Goal: Information Seeking & Learning: Learn about a topic

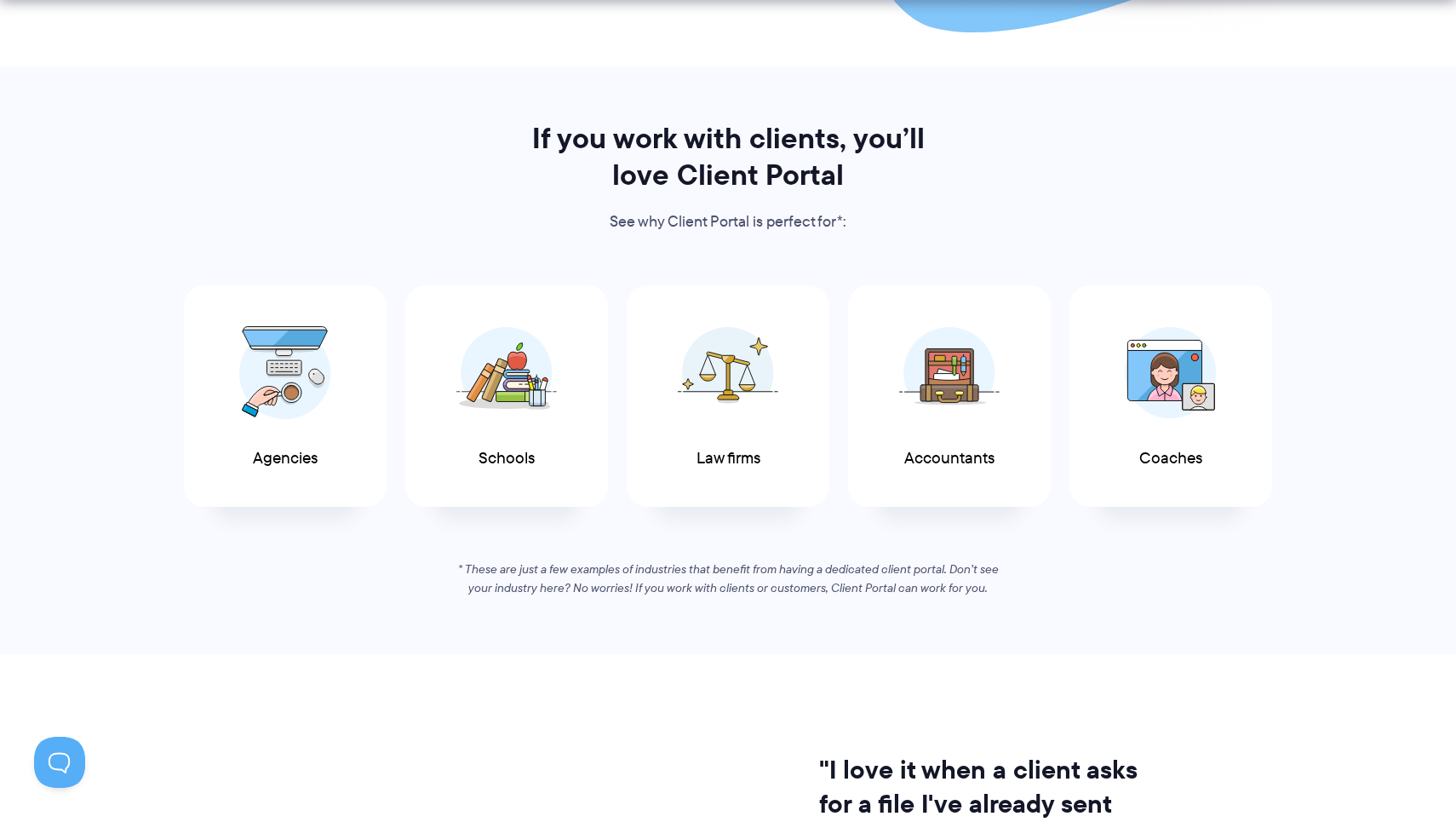
scroll to position [765, 0]
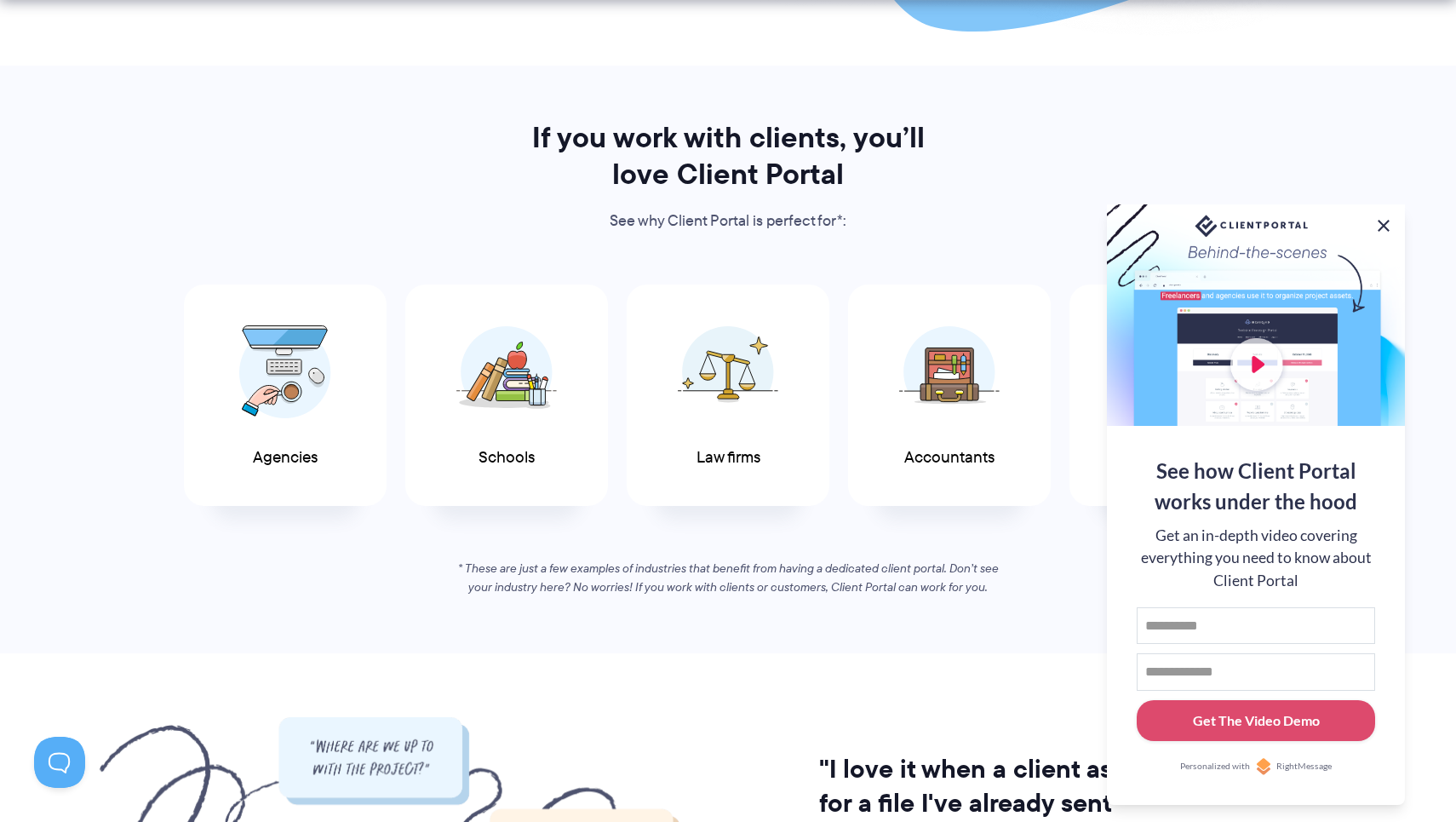
click at [1381, 219] on button at bounding box center [1383, 225] width 20 height 20
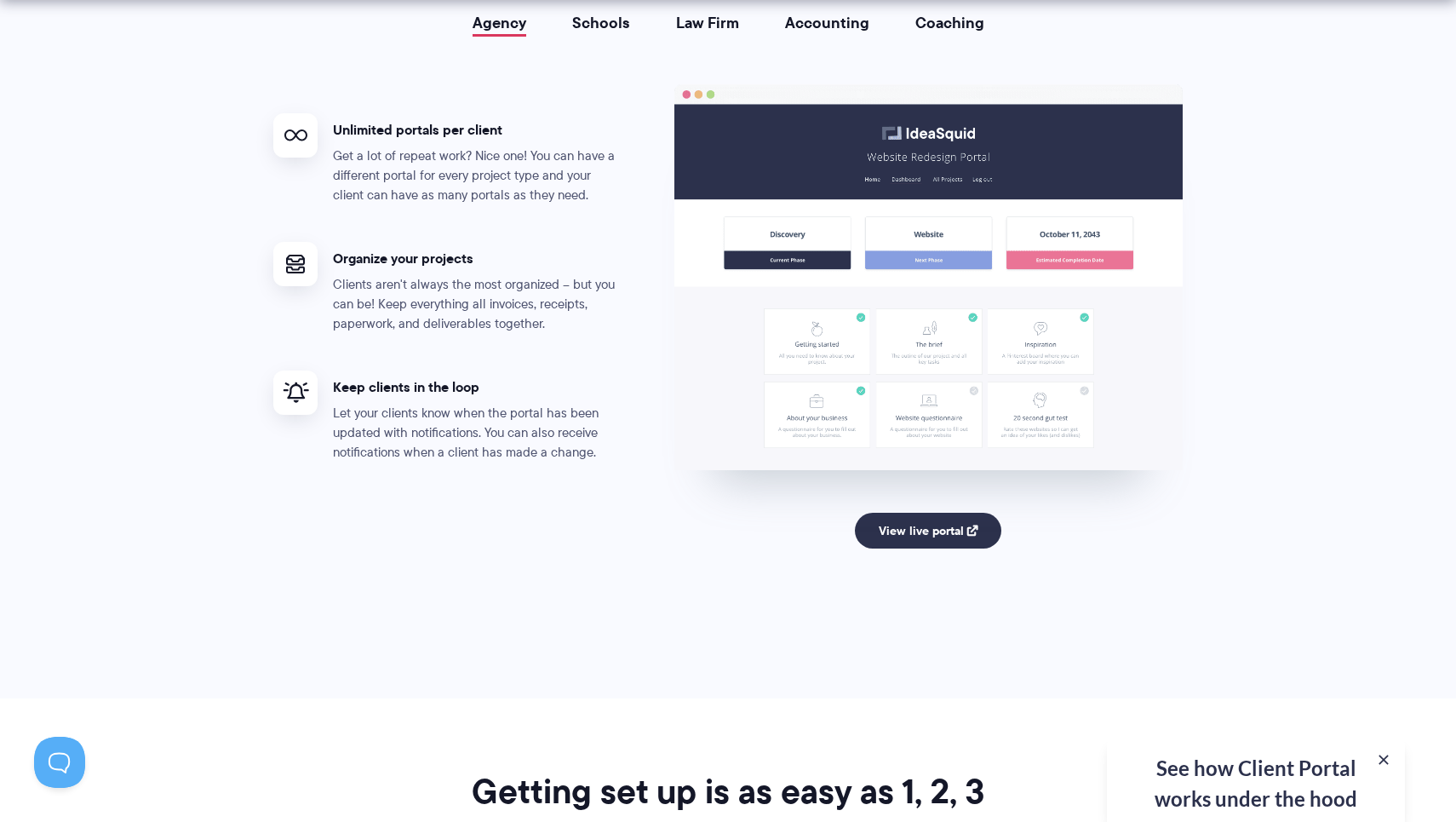
scroll to position [3225, 0]
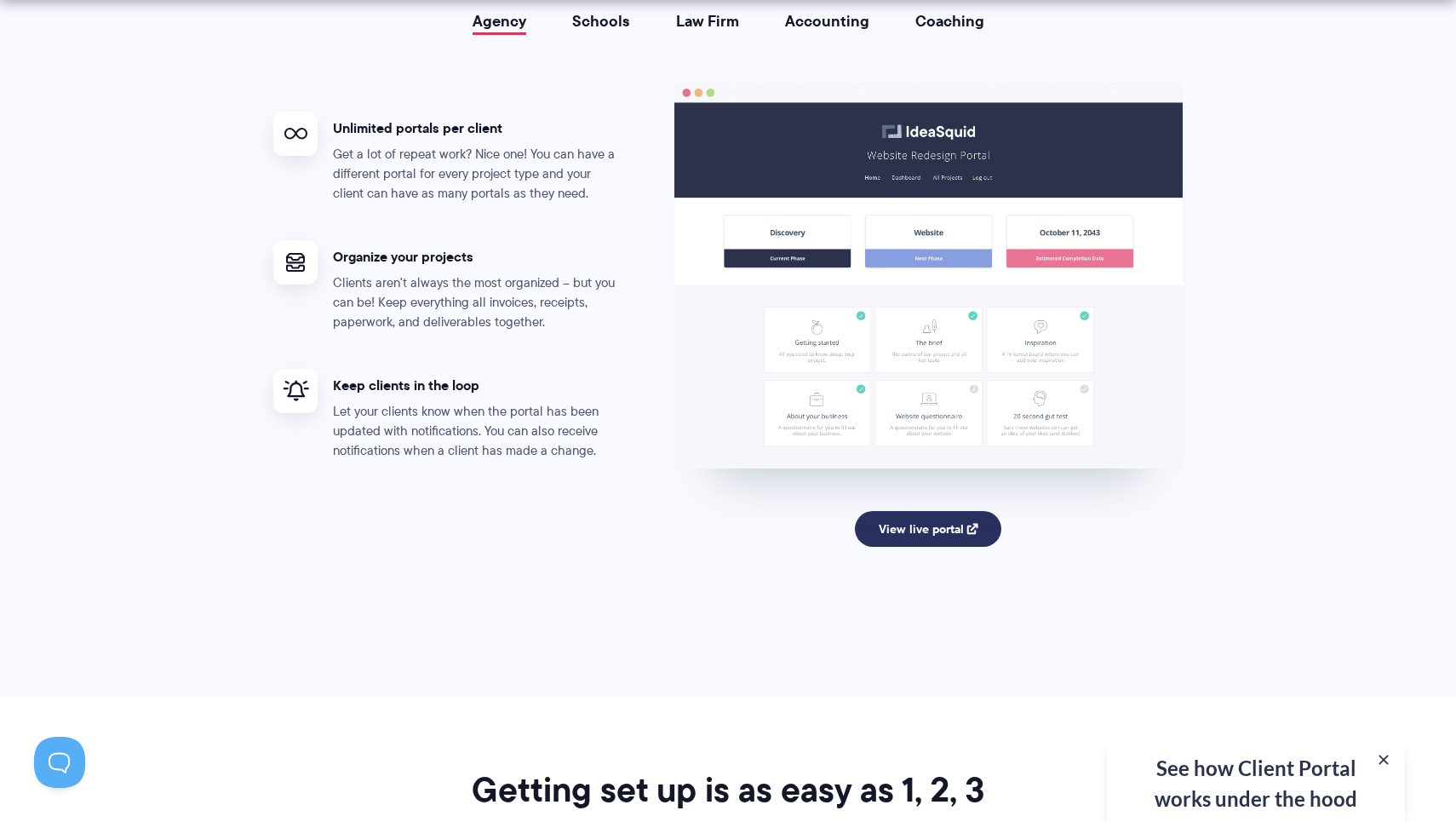
click at [919, 511] on link "View live portal" at bounding box center [929, 528] width 148 height 36
click at [930, 522] on link "View live portal" at bounding box center [929, 528] width 148 height 36
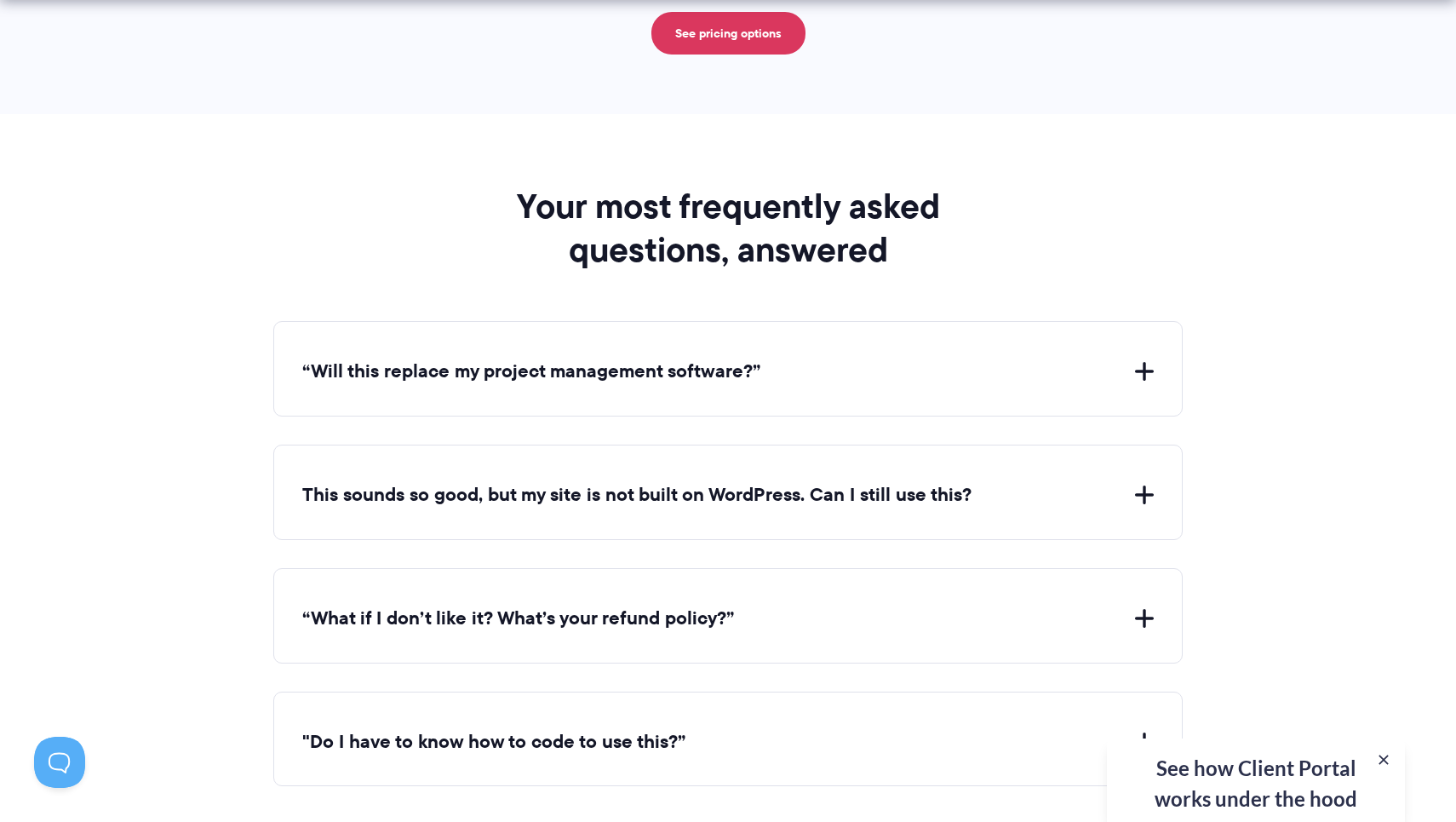
scroll to position [6056, 0]
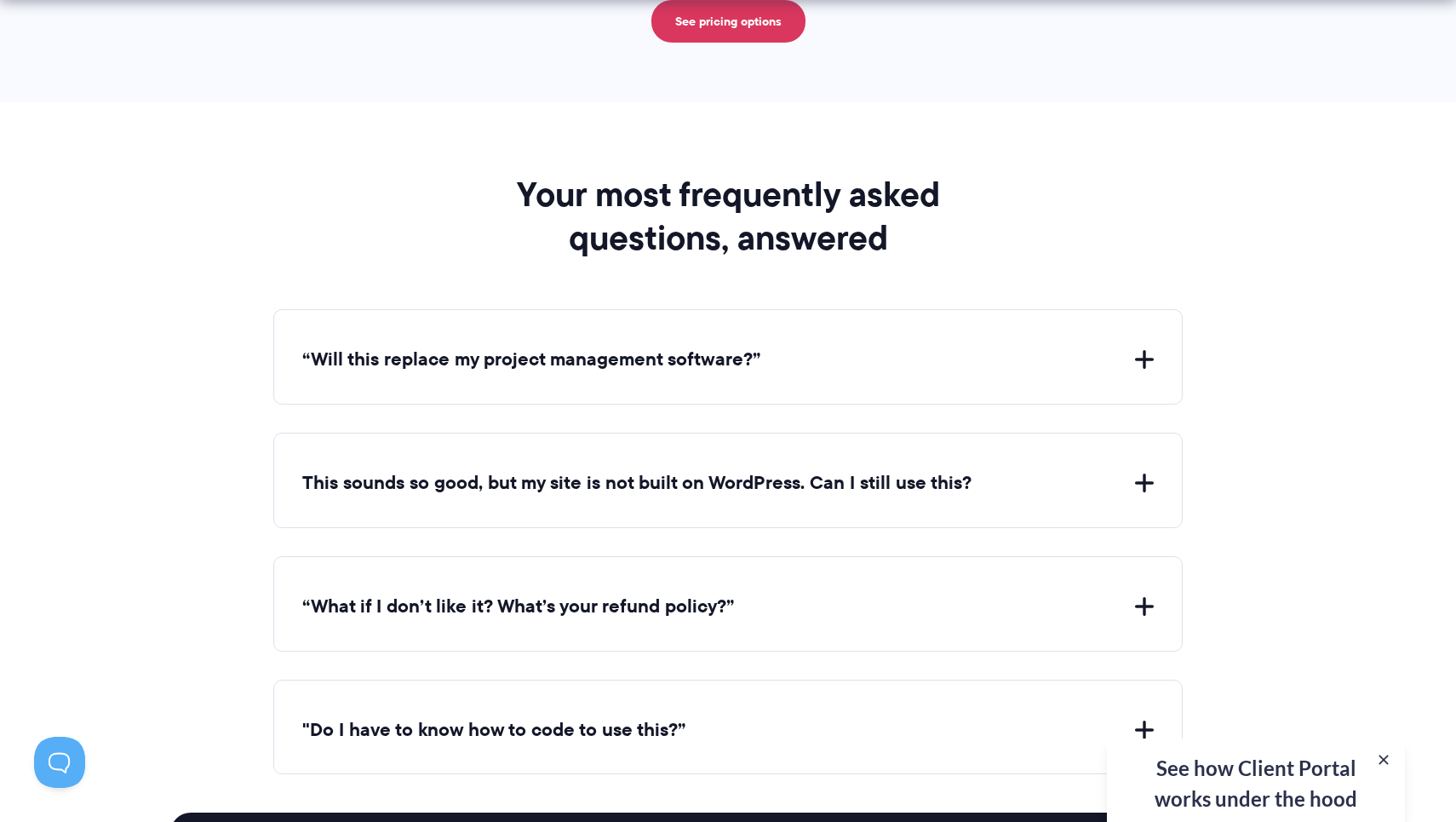
click at [730, 350] on button "“Will this replace my project management software?”" at bounding box center [728, 360] width 851 height 26
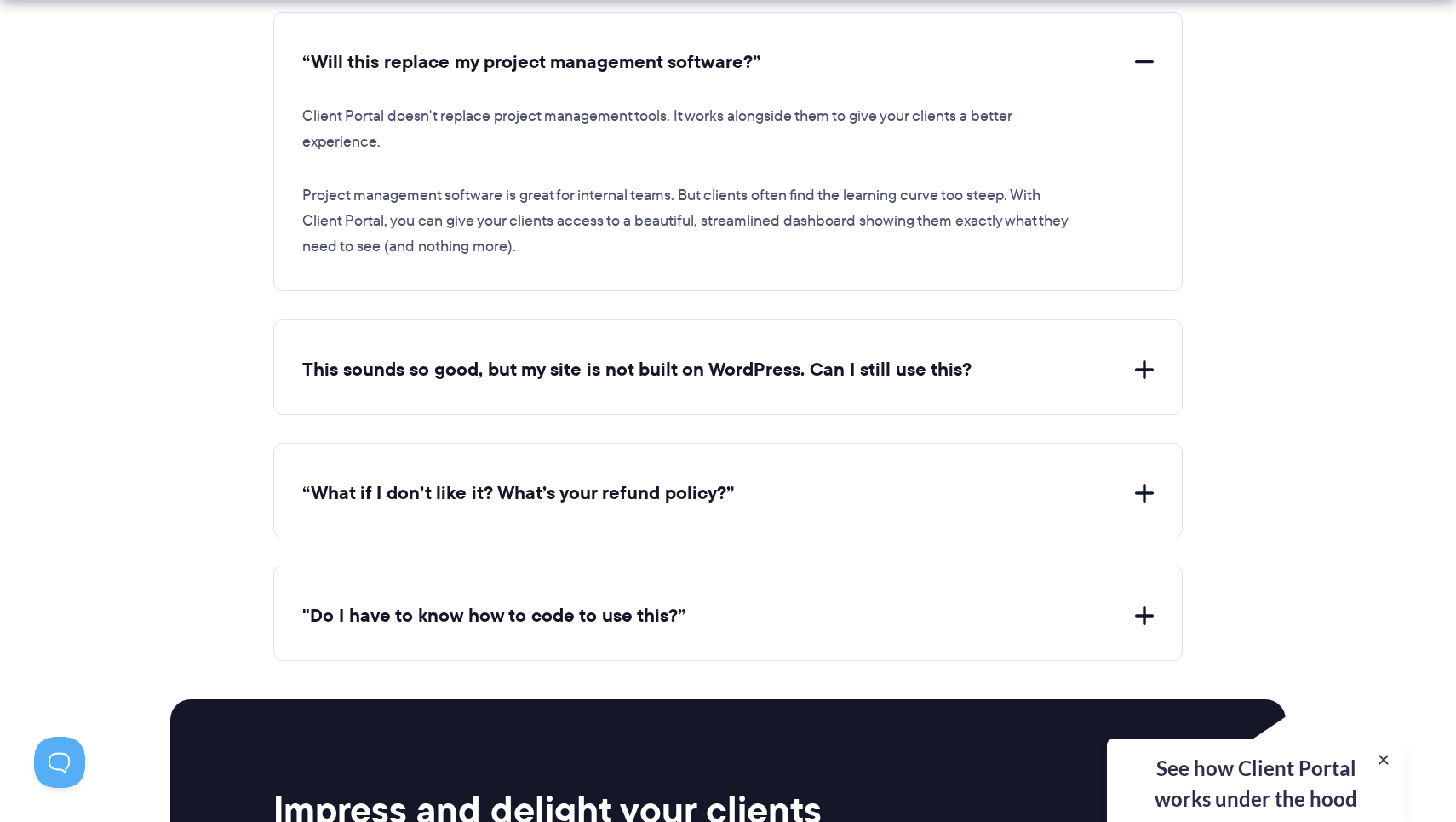
scroll to position [6357, 0]
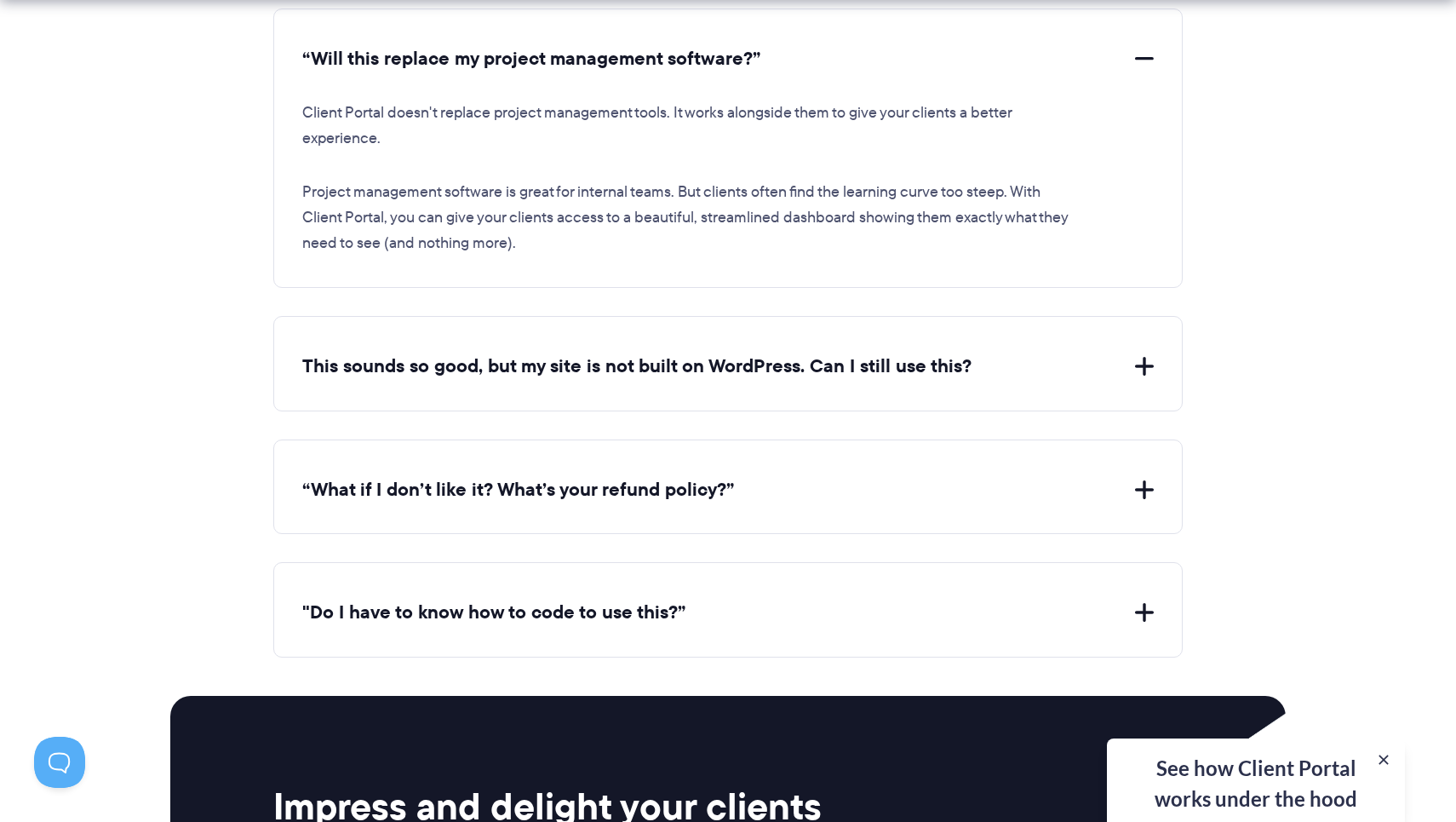
click at [730, 353] on button "This sounds so good, but my site is not built on WordPress. Can I still use thi…" at bounding box center [728, 367] width 851 height 26
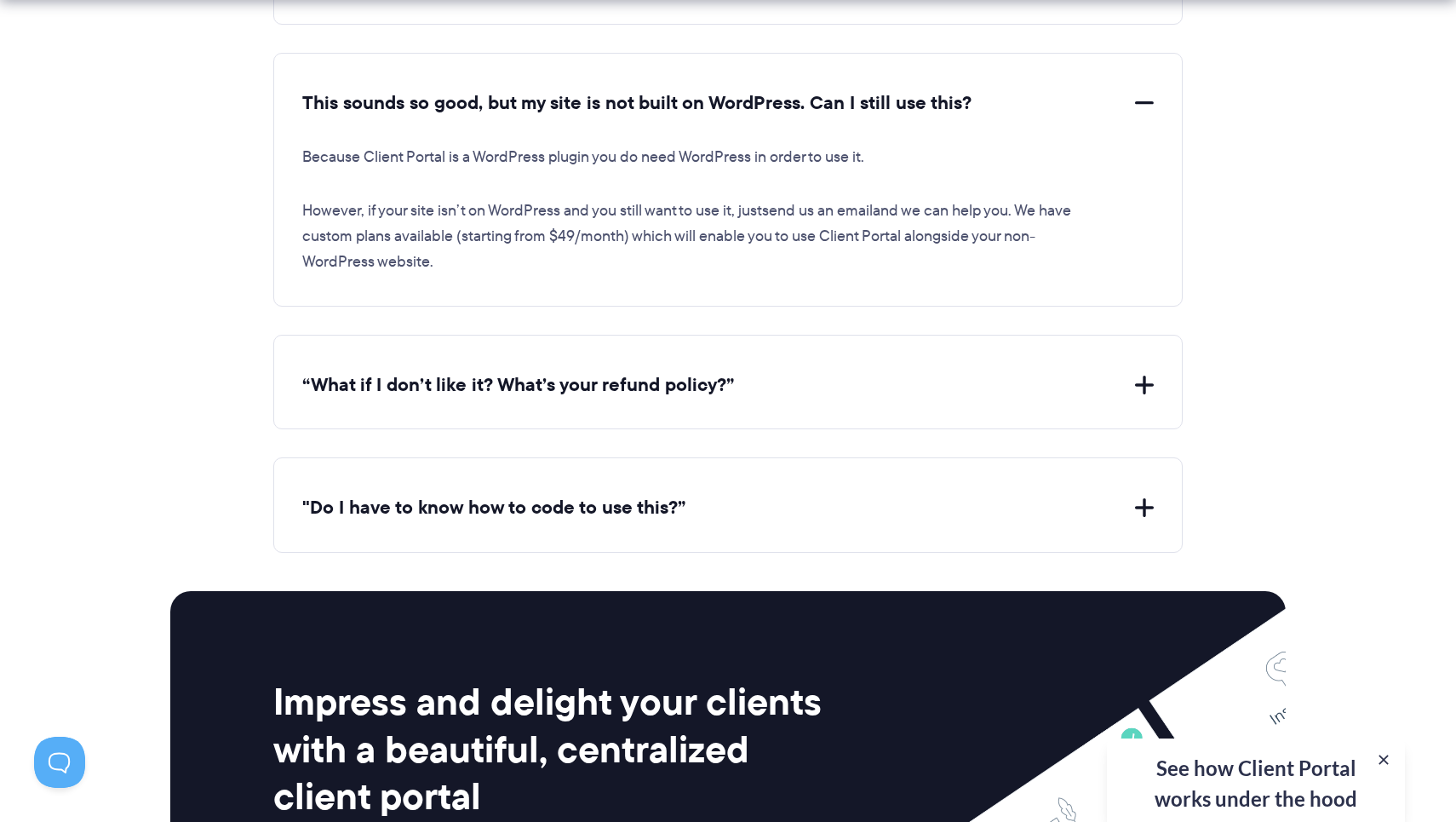
scroll to position [6623, 0]
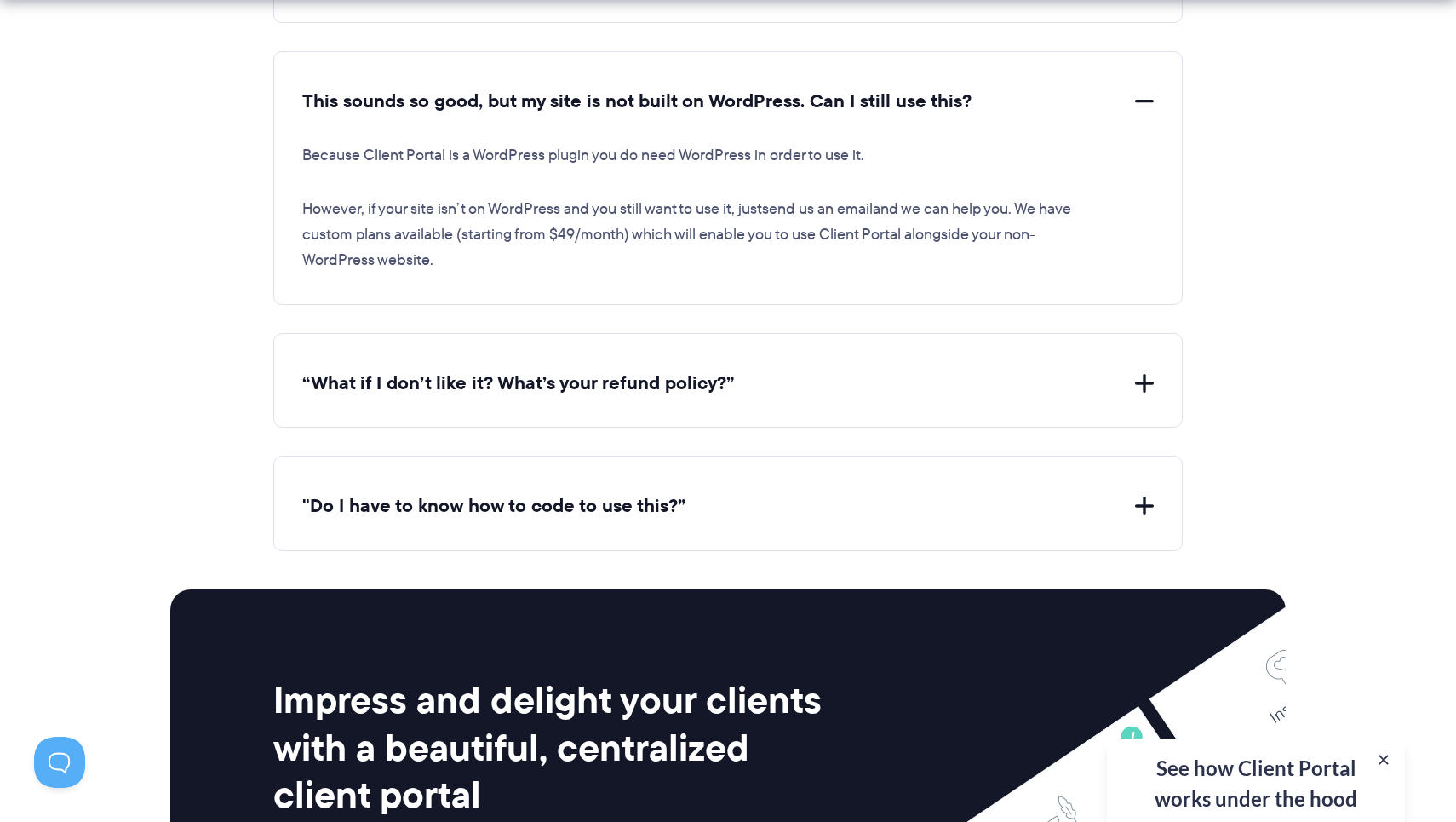
click at [664, 493] on button ""Do I have to know how to code to use this?”" at bounding box center [728, 506] width 851 height 26
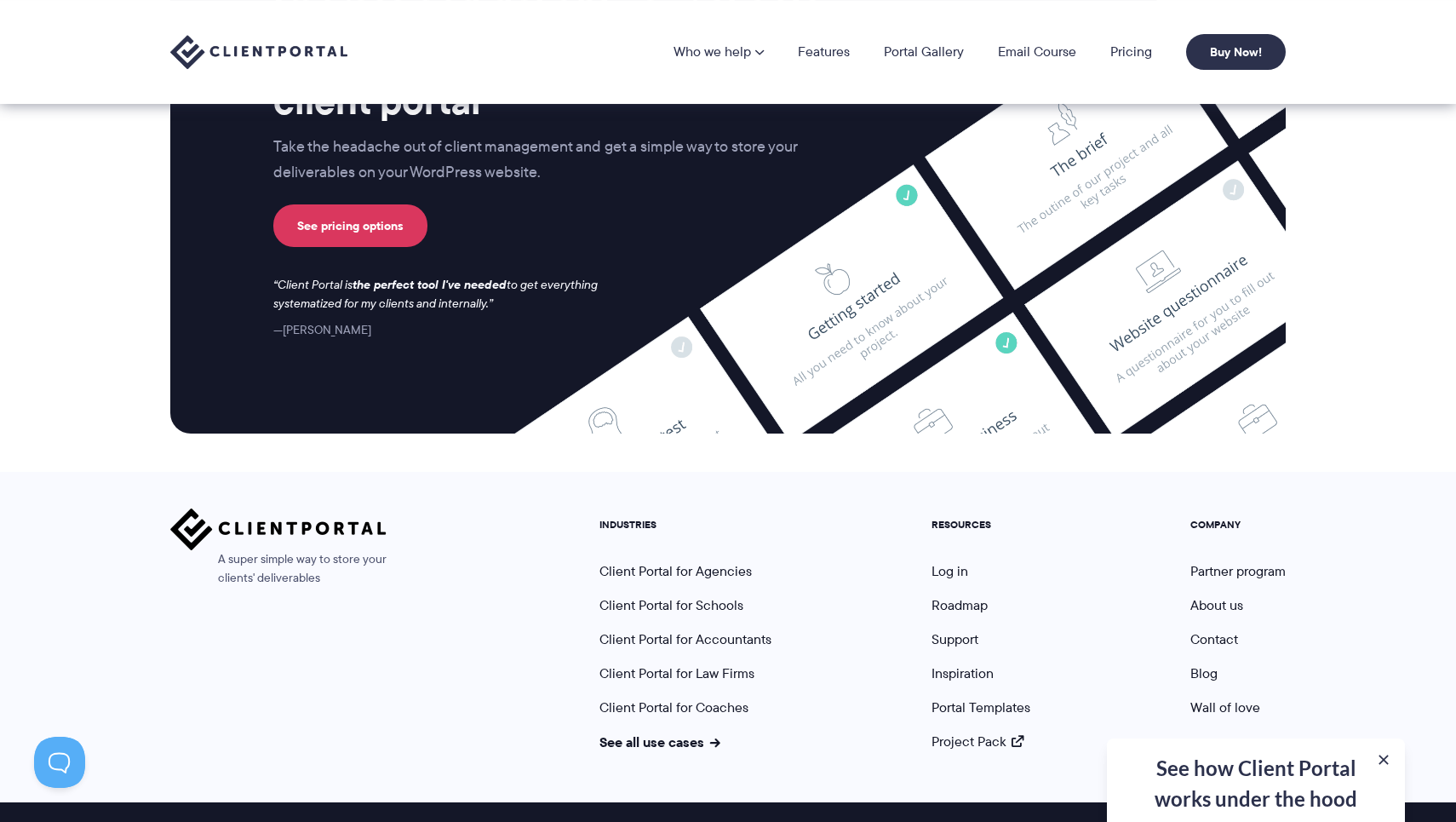
scroll to position [7448, 0]
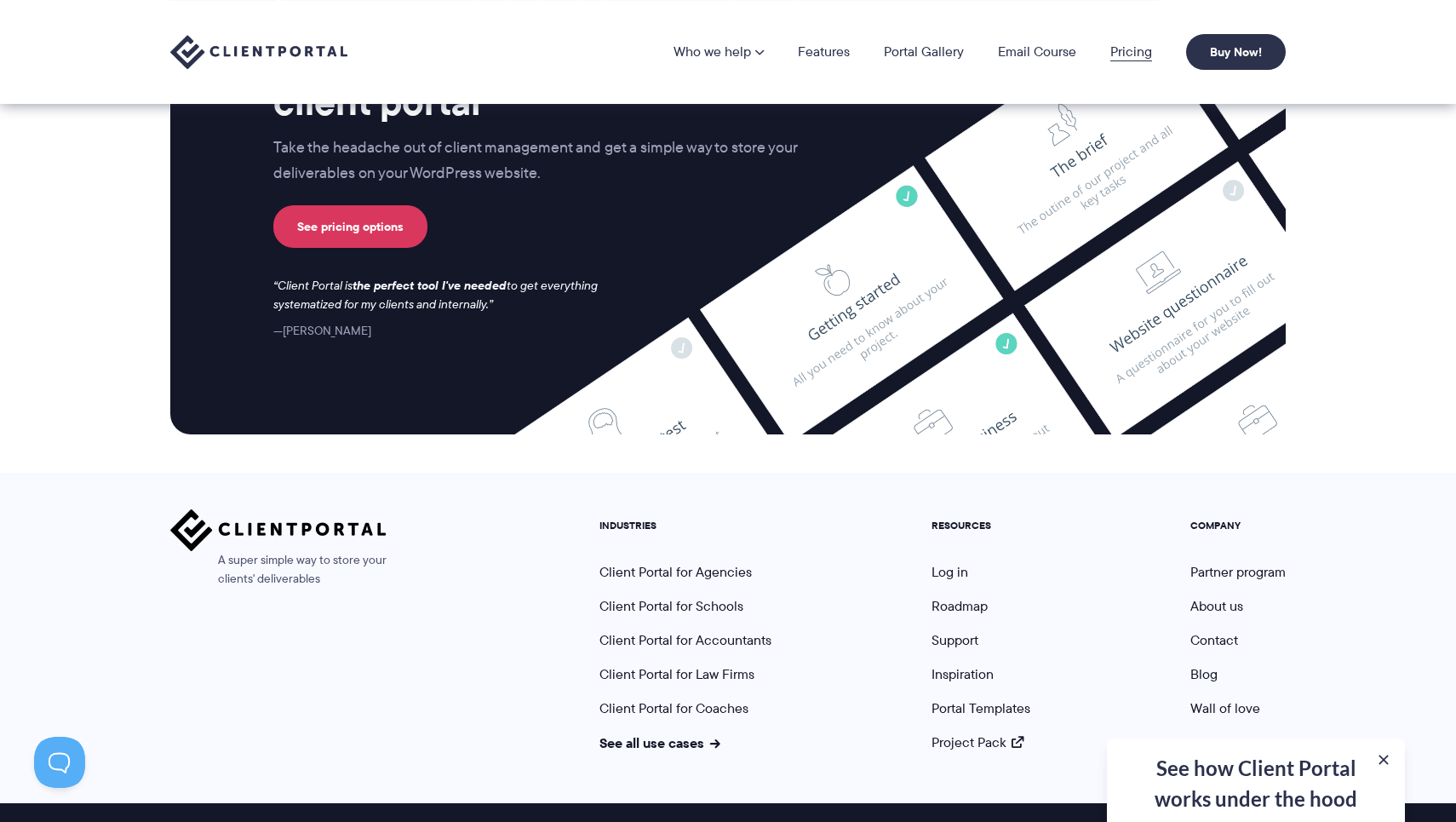
click at [1130, 45] on link "Pricing" at bounding box center [1131, 52] width 41 height 14
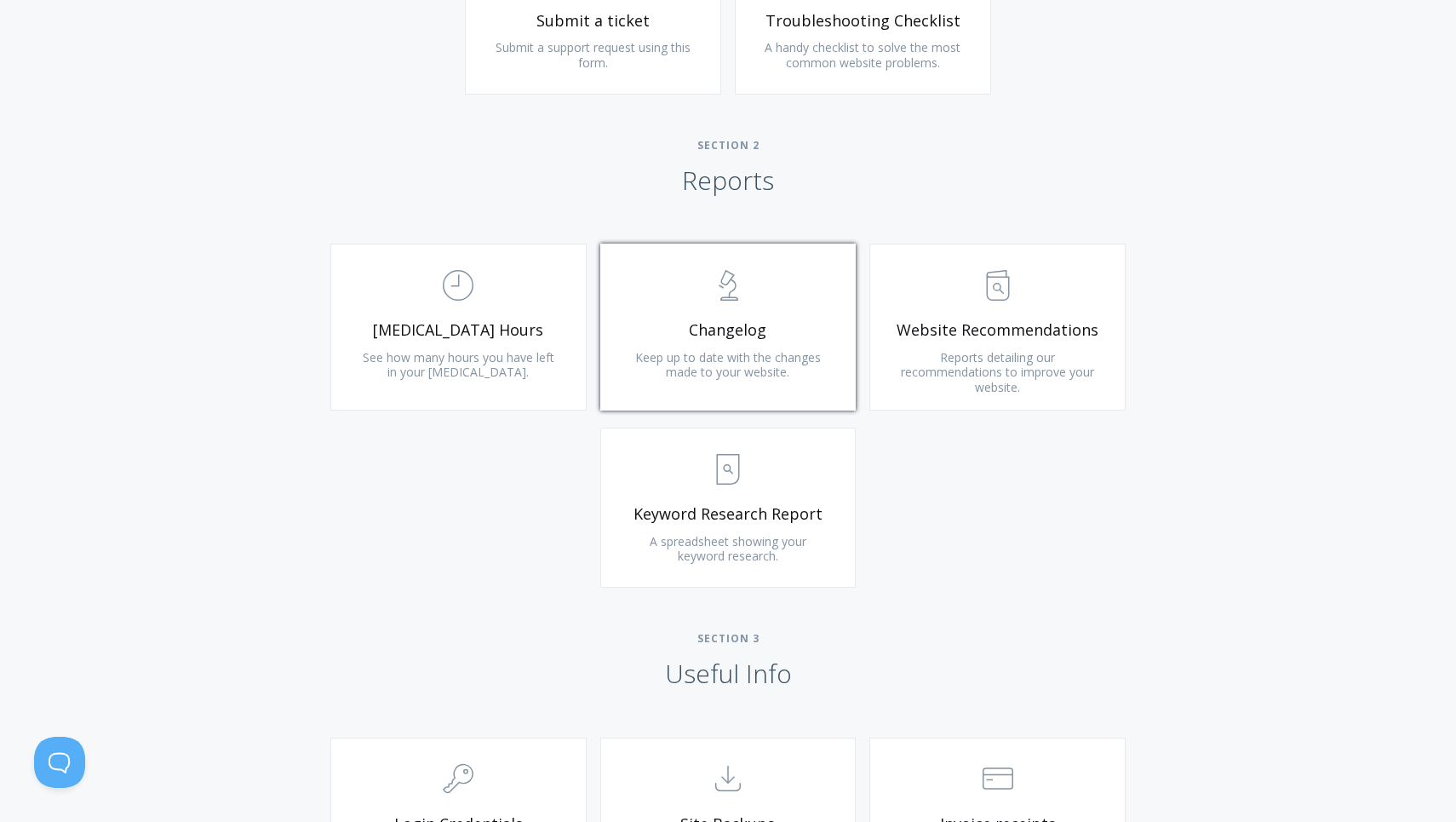
scroll to position [1002, 0]
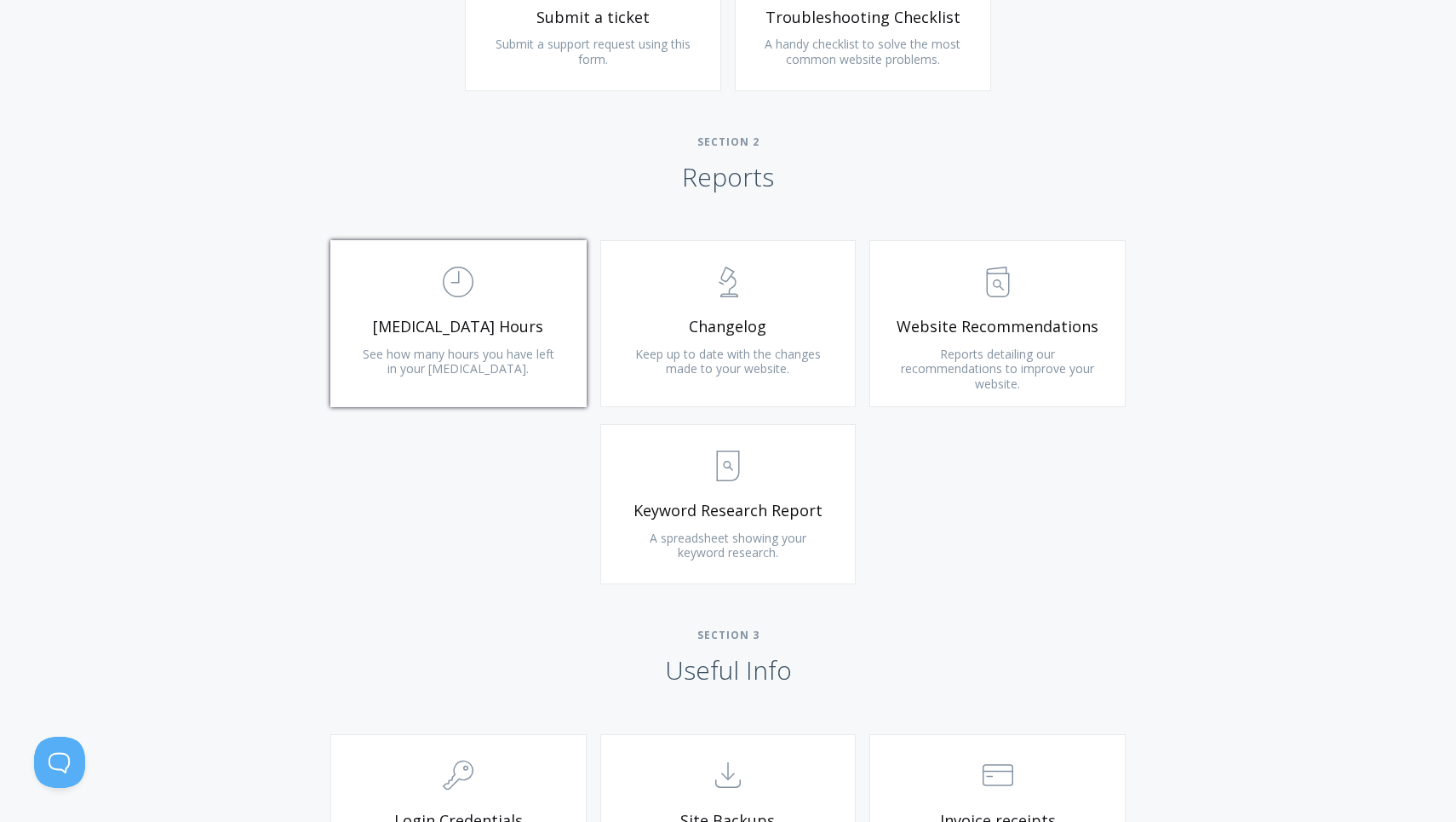
click at [486, 351] on span "See how many hours you have left in your retainer." at bounding box center [459, 361] width 192 height 32
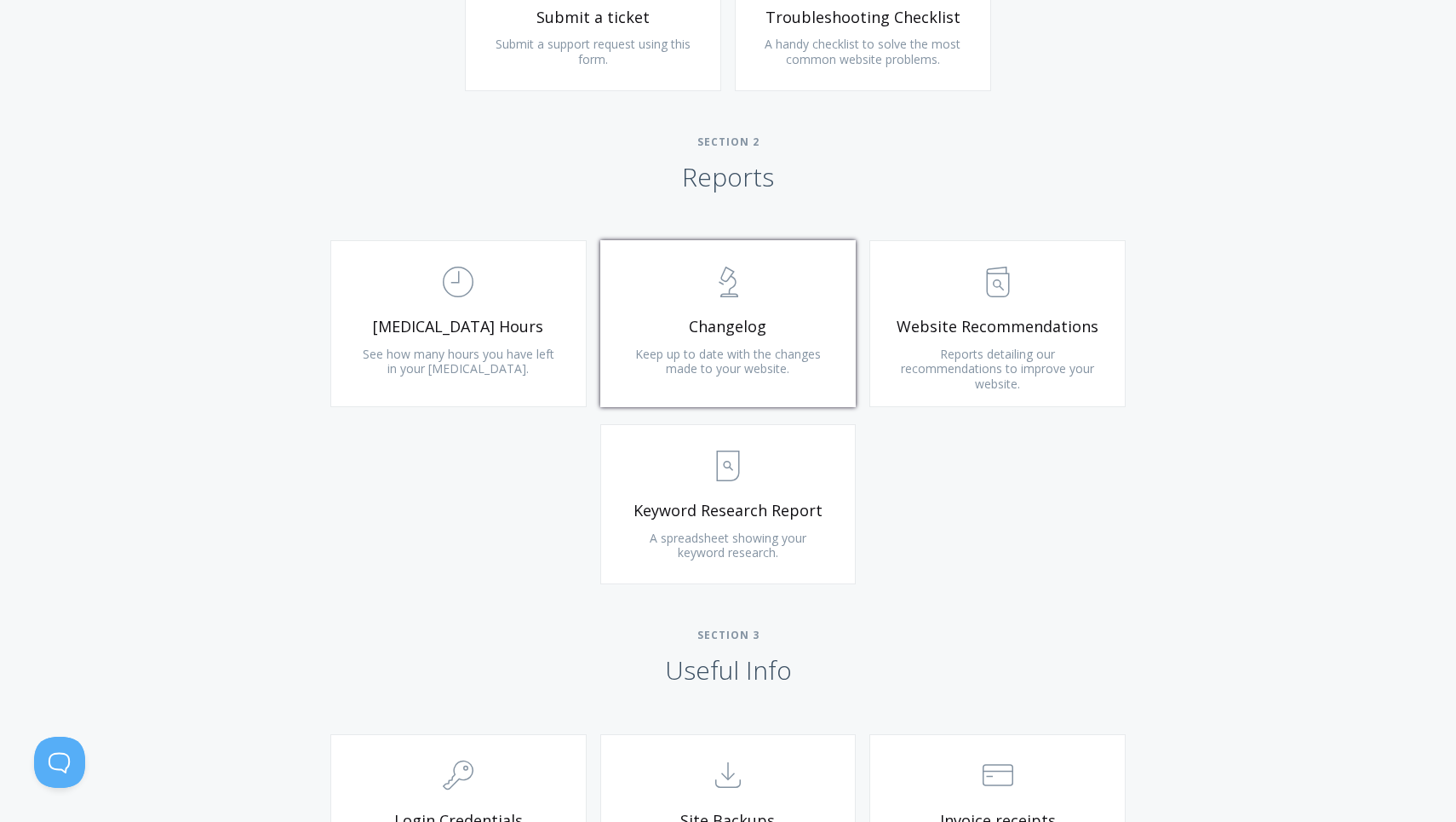
click at [726, 372] on link ".st0{fill:none;stroke:#000000;stroke-width:2;stroke-miterlimit:10;} Untitled-25…" at bounding box center [728, 324] width 257 height 167
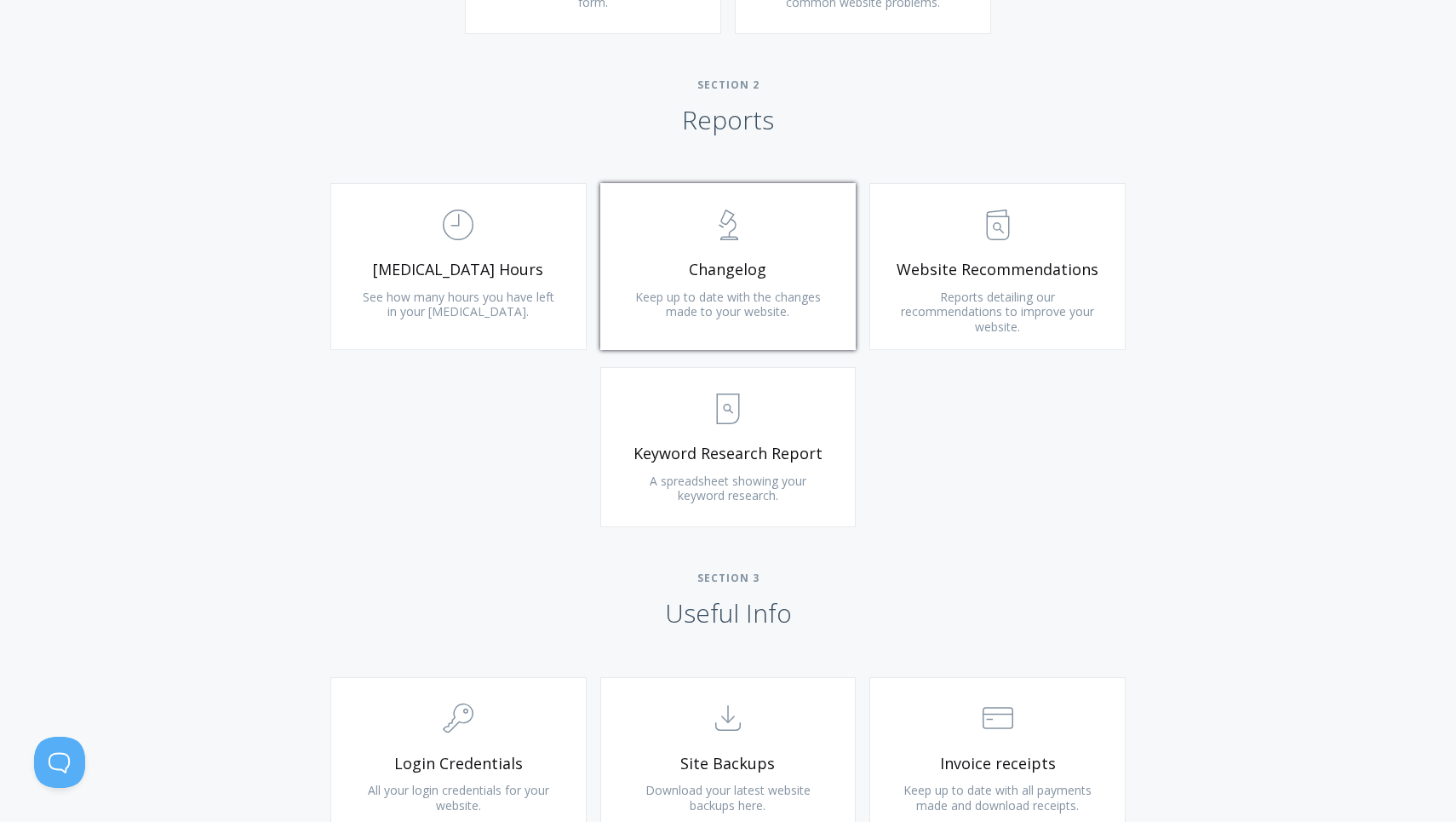
scroll to position [1080, 0]
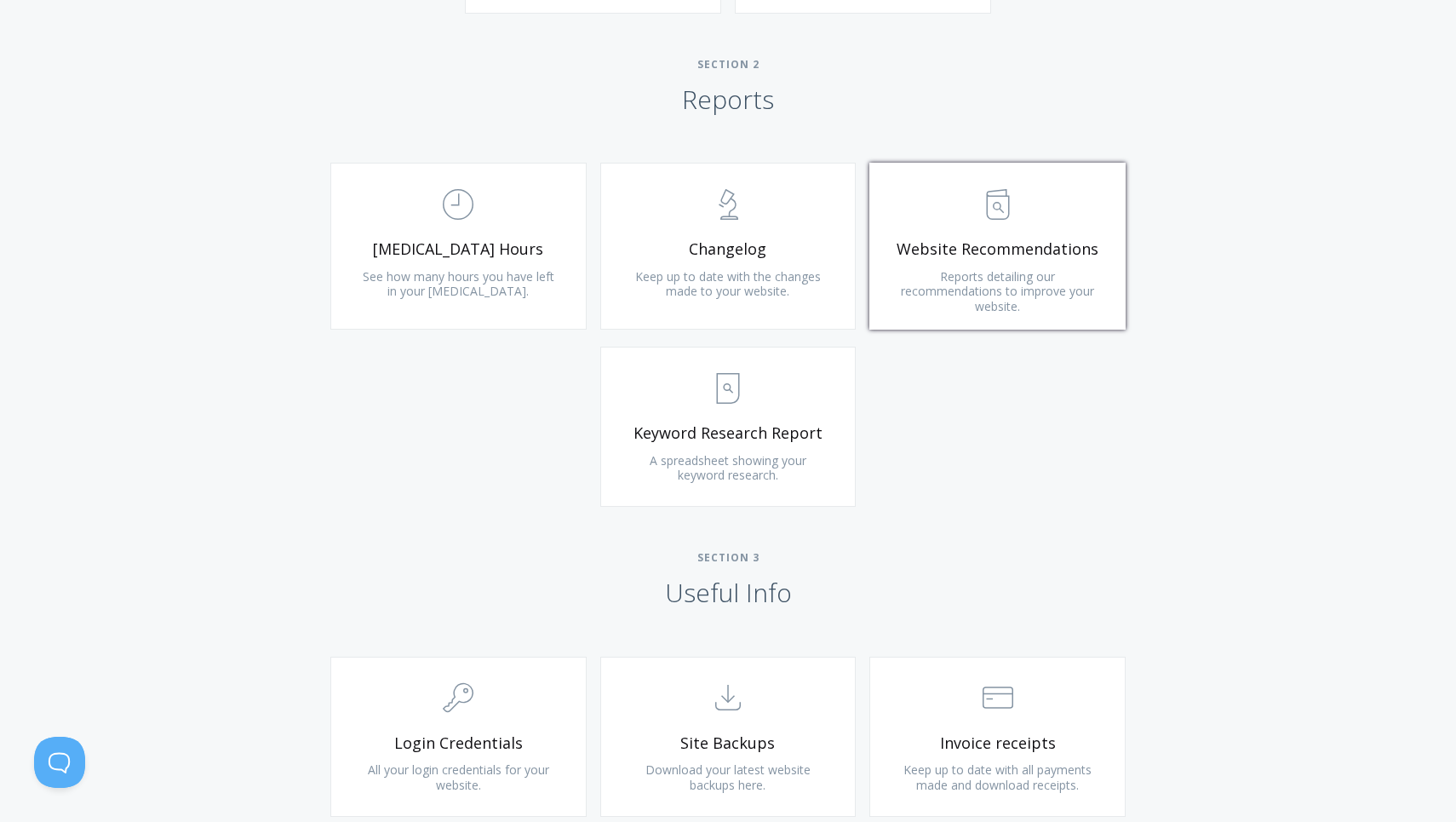
click at [926, 298] on link ".st0{fill:none;stroke:#000000;stroke-width:2;stroke-miterlimit:10;} Untitled-13…" at bounding box center [997, 246] width 257 height 167
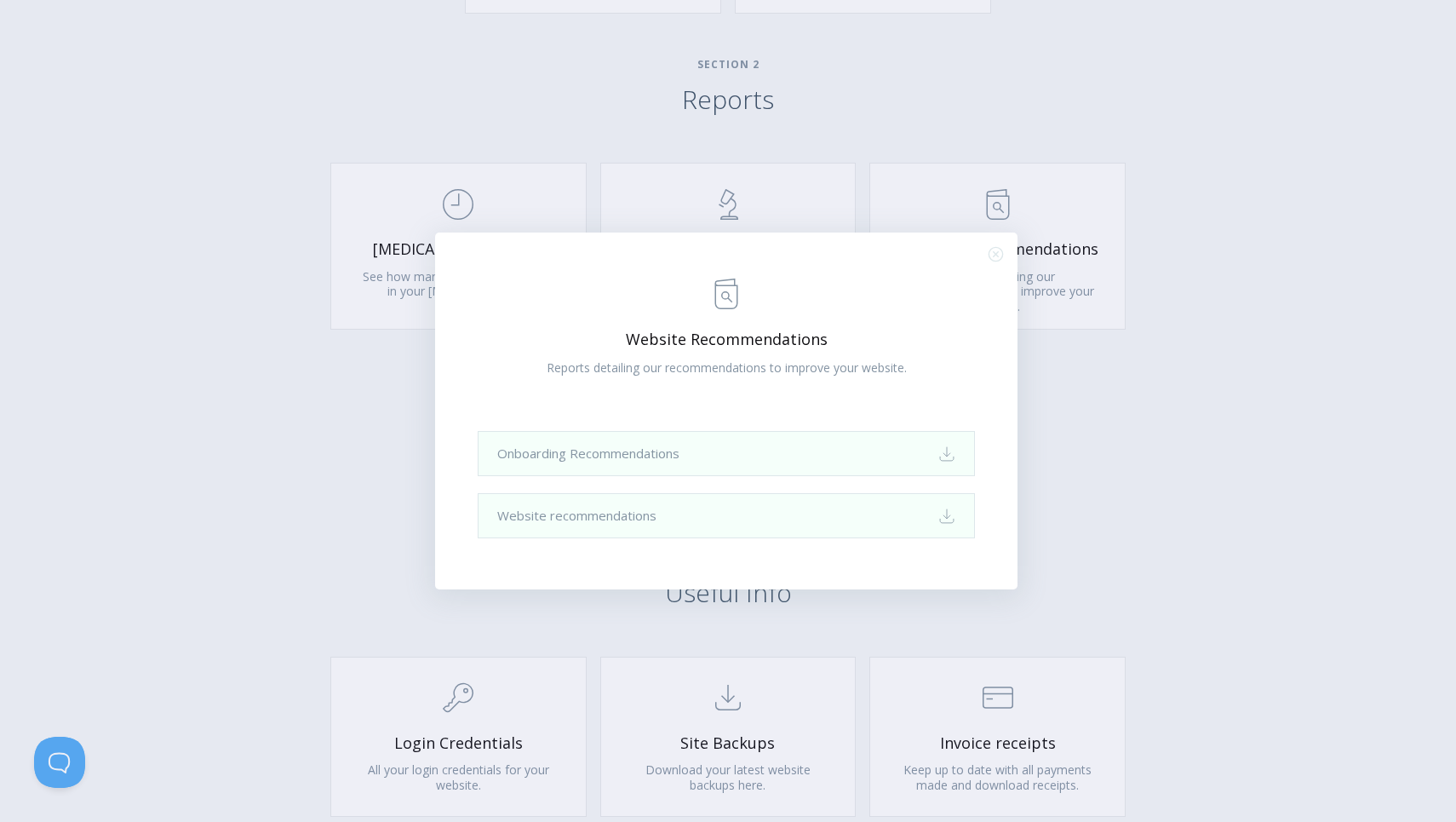
click at [318, 555] on div ".st0{fill:none;stroke:#000000;stroke-width:2;stroke-miterlimit:10;} Untitled-13…" at bounding box center [728, 411] width 1456 height 822
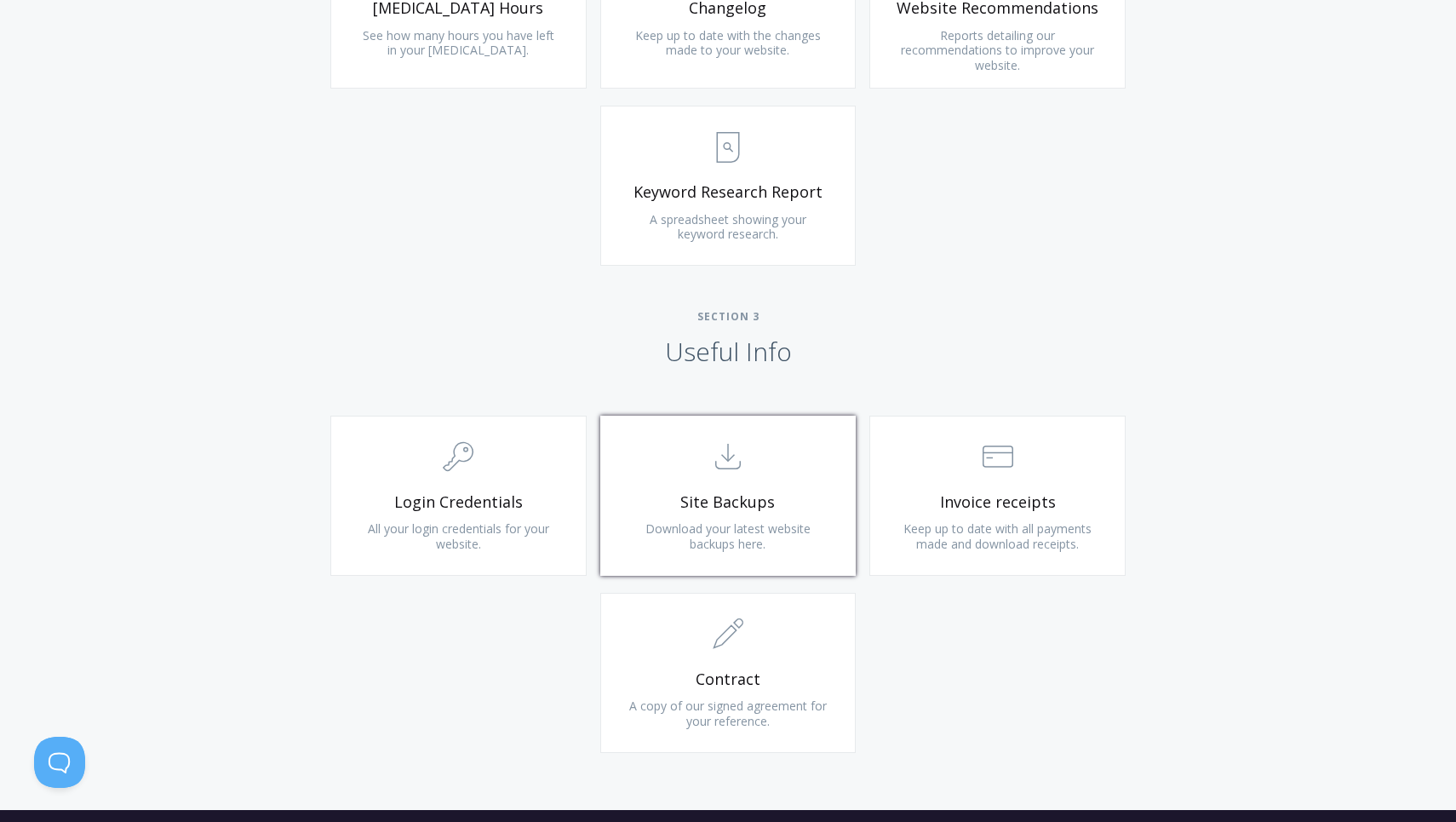
scroll to position [1323, 0]
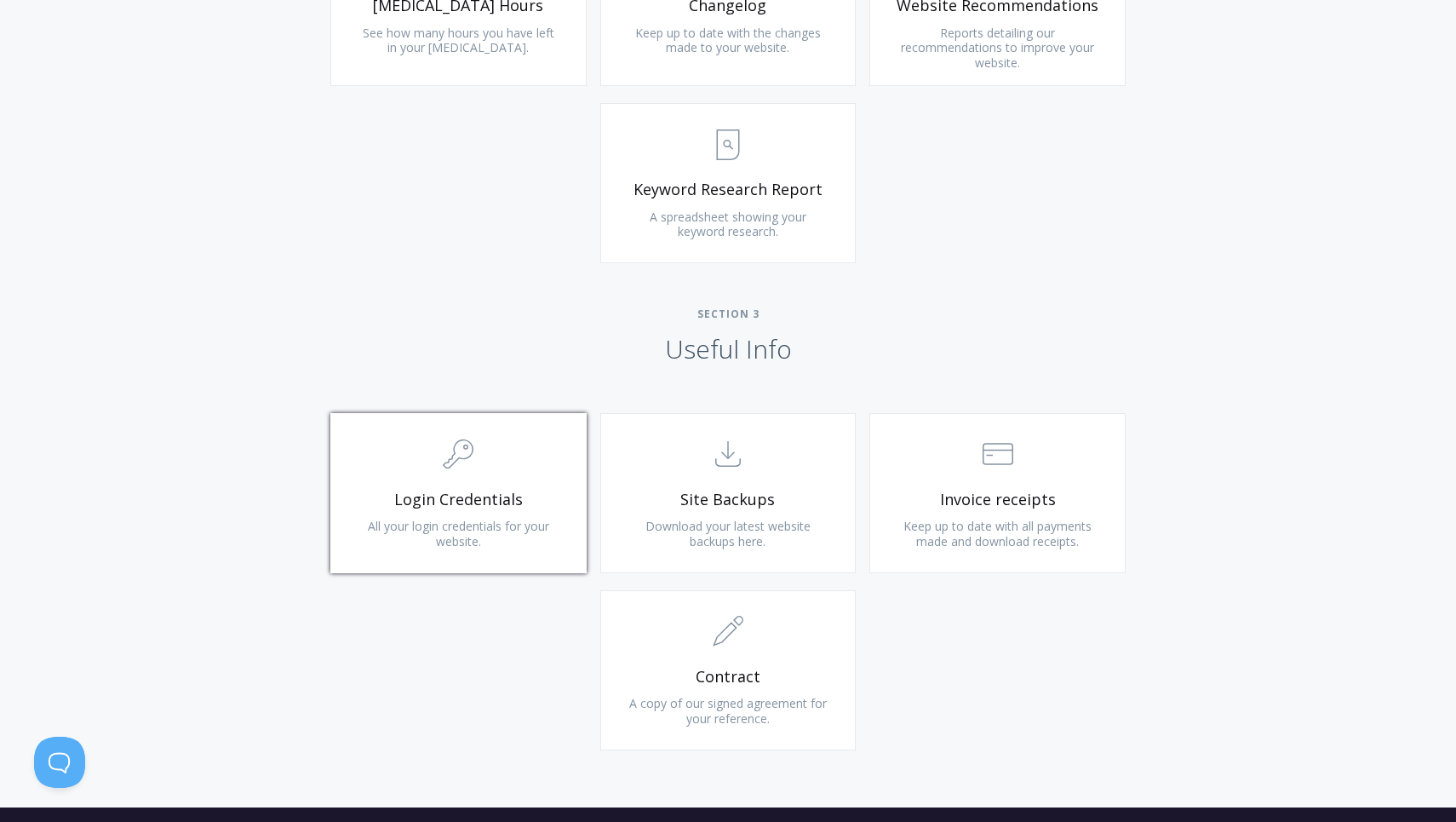
click at [540, 538] on link ".cls-1{fill:none;stroke:#000;stroke-miterlimit:10;stroke-width:2px;} 1. General…" at bounding box center [459, 493] width 257 height 160
click at [489, 518] on span "All your login credentials for your website." at bounding box center [459, 534] width 181 height 32
click at [465, 490] on span "Login Credentials" at bounding box center [459, 499] width 204 height 19
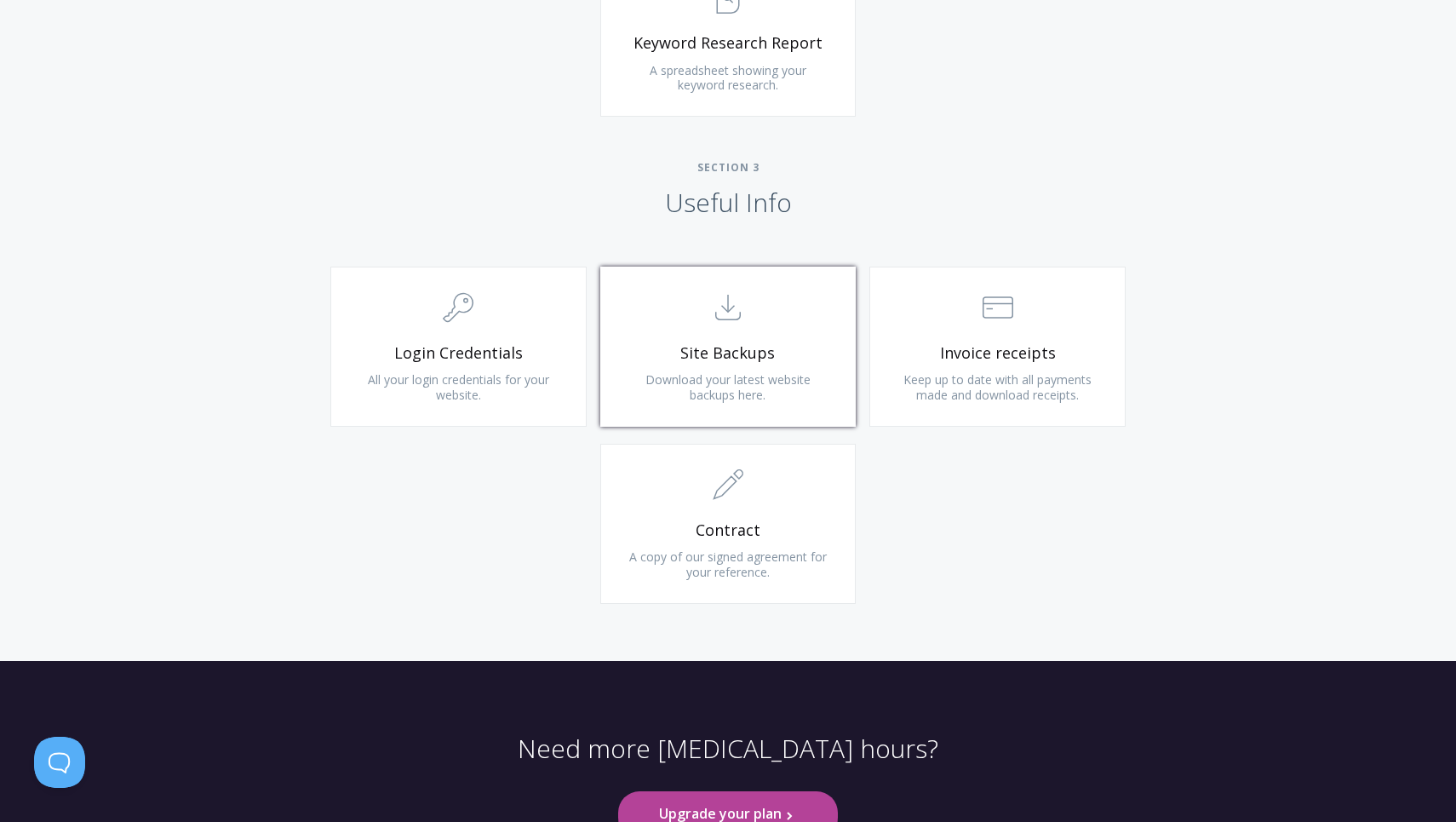
click at [725, 324] on span ".st0{fill:none;stroke:#000000;stroke-width:2;stroke-miterlimit:10;} Untitled-15" at bounding box center [728, 309] width 204 height 52
click at [1030, 324] on span ".st0{fill:none;stroke:#000000;stroke-width:2;stroke-miterlimit:10;} Financial" at bounding box center [998, 309] width 204 height 52
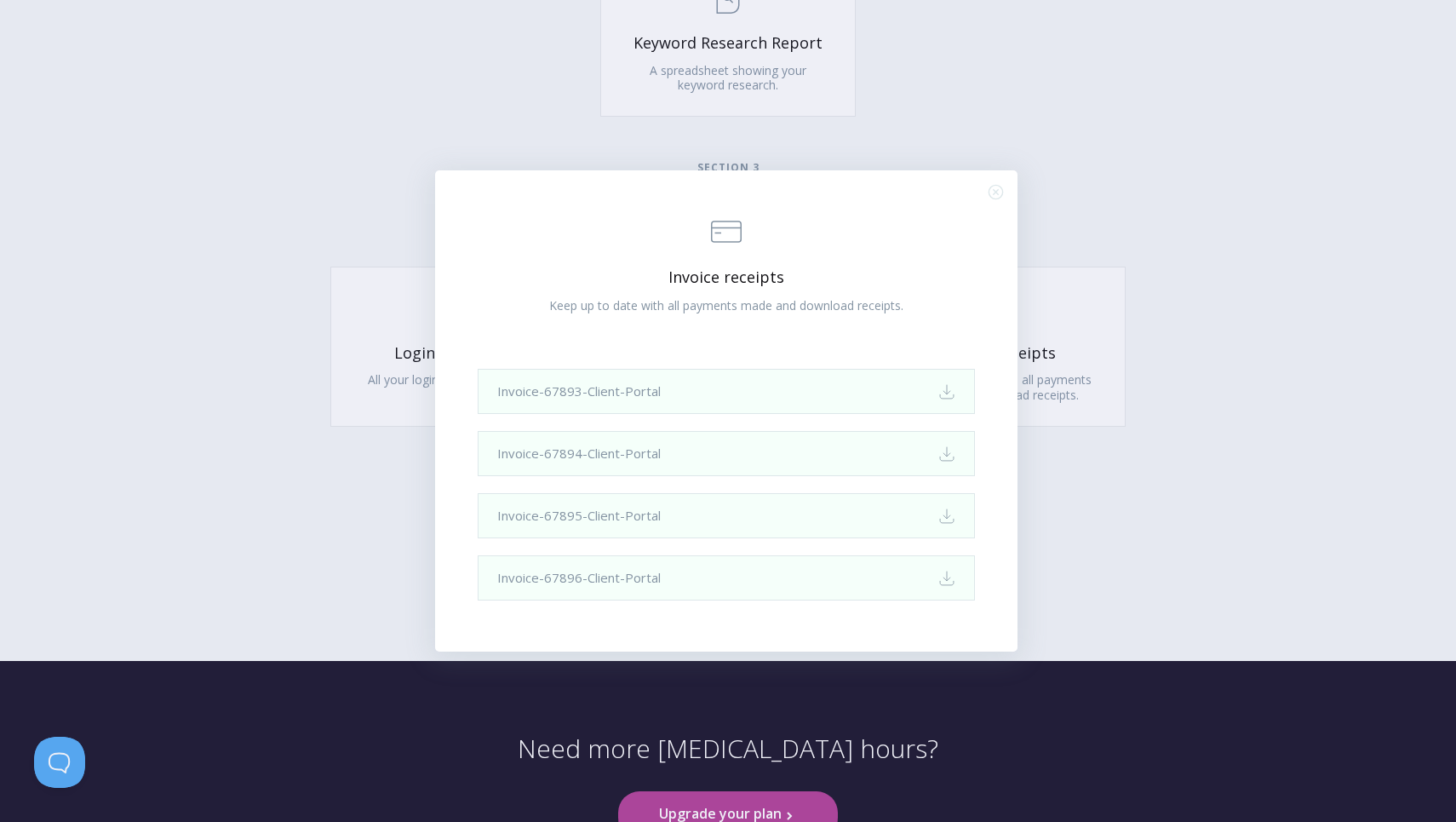
click at [1182, 151] on div ".st0{fill:none;stroke:#000000;stroke-width:2;stroke-miterlimit:10;} Financial I…" at bounding box center [728, 411] width 1456 height 822
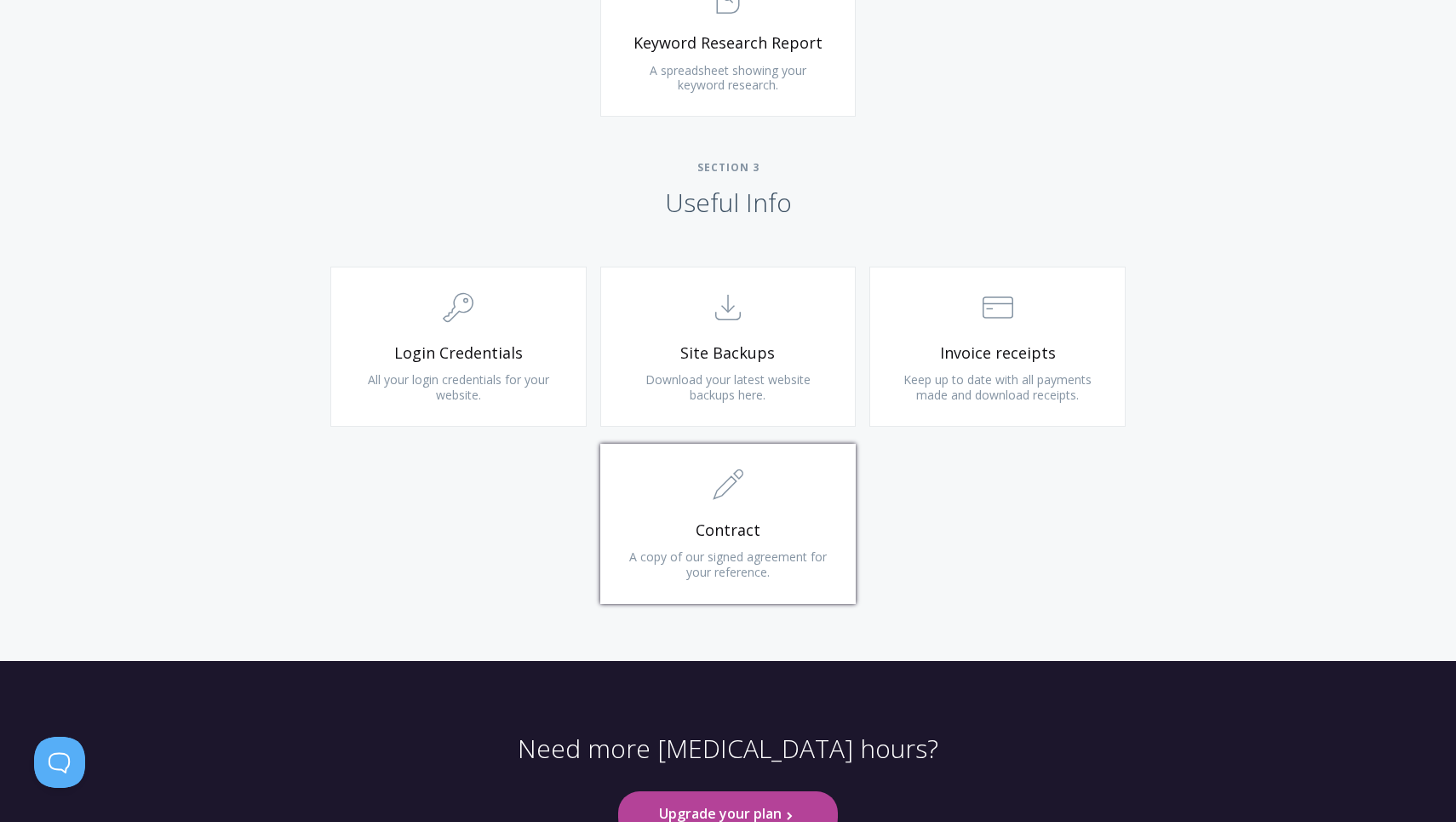
click at [746, 499] on span ".st0{fill:none;stroke:#000000;stroke-width:2;stroke-miterlimit:10;} 1. General" at bounding box center [728, 485] width 204 height 52
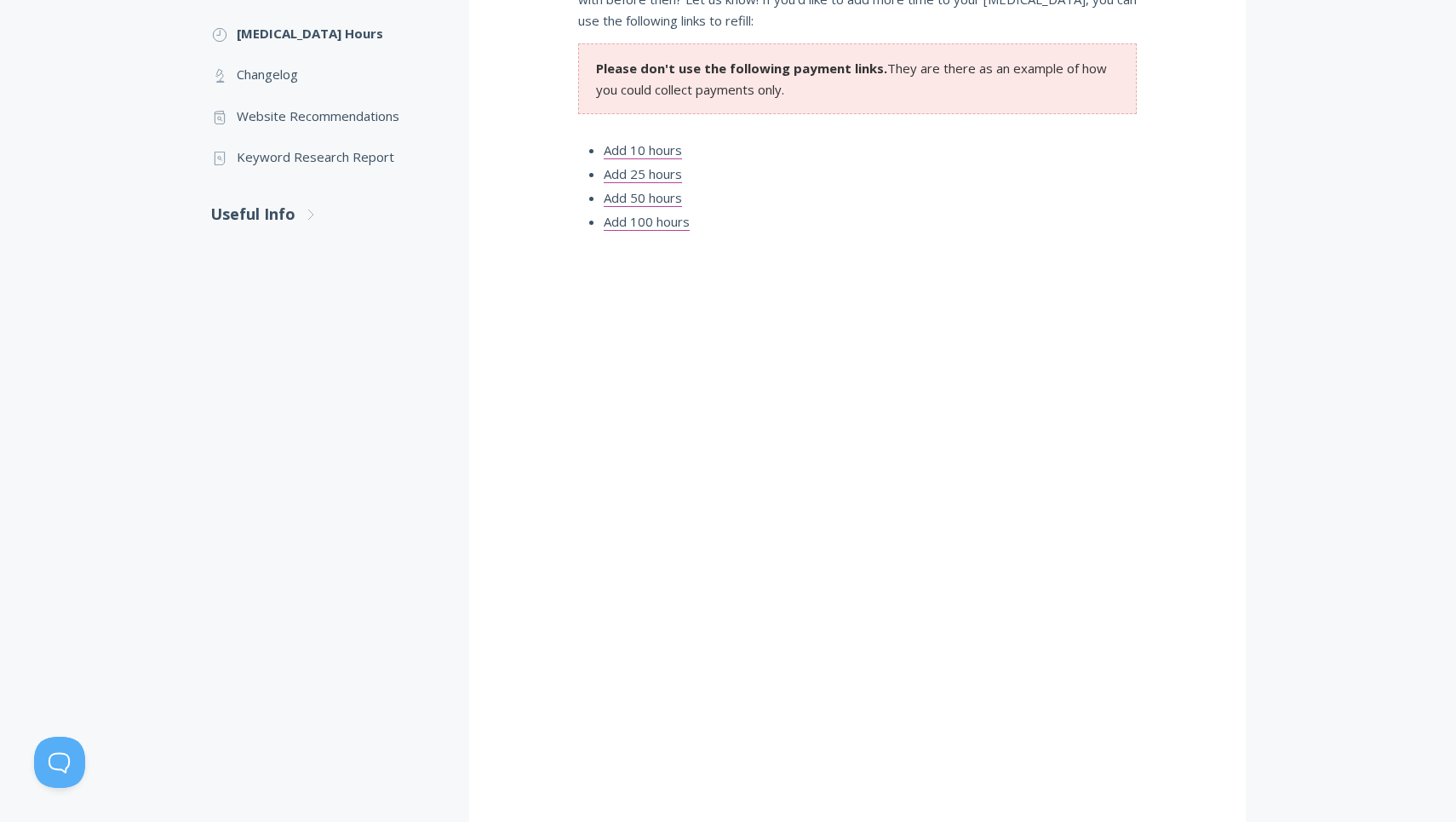
scroll to position [469, 0]
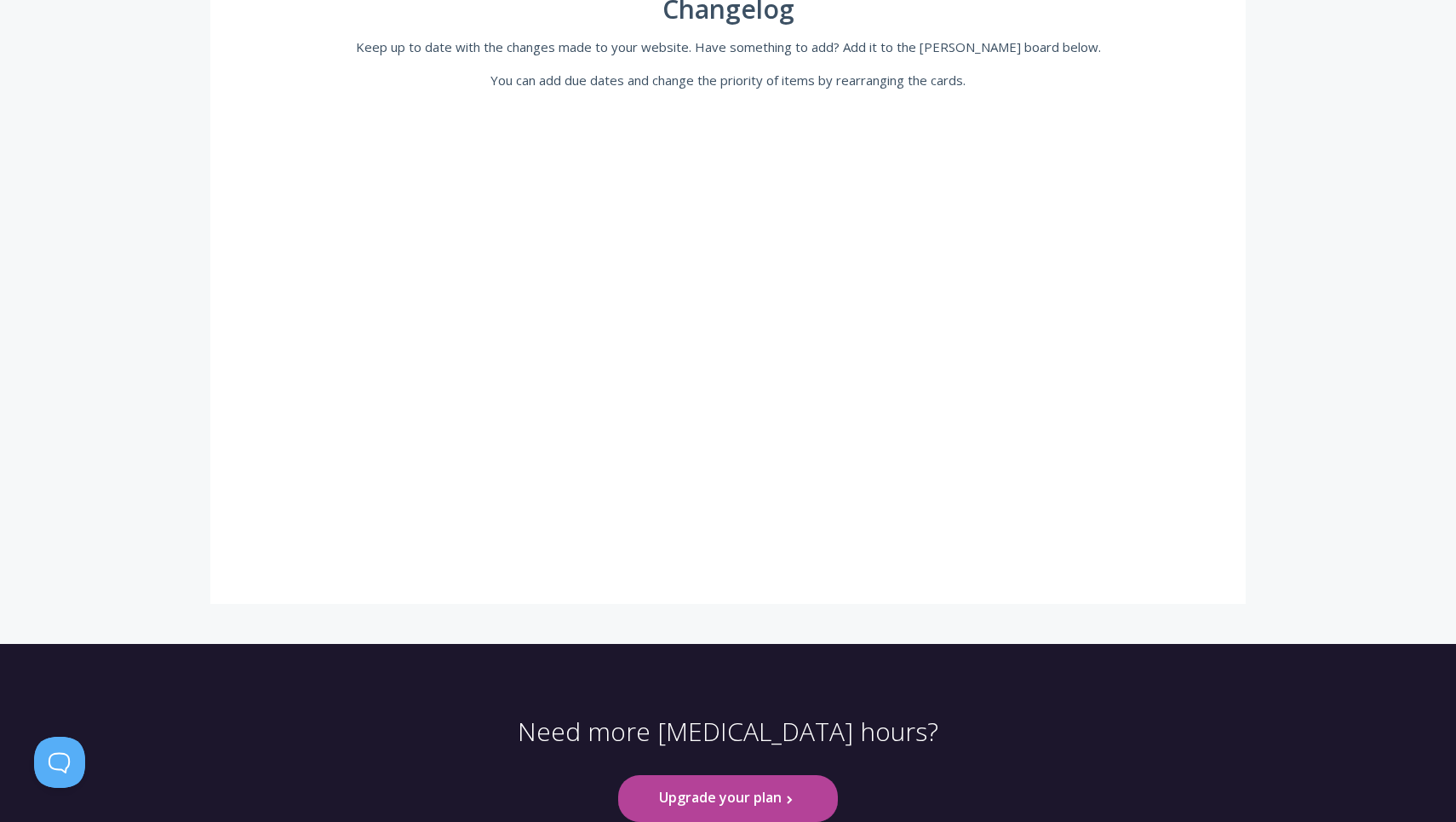
scroll to position [411, 0]
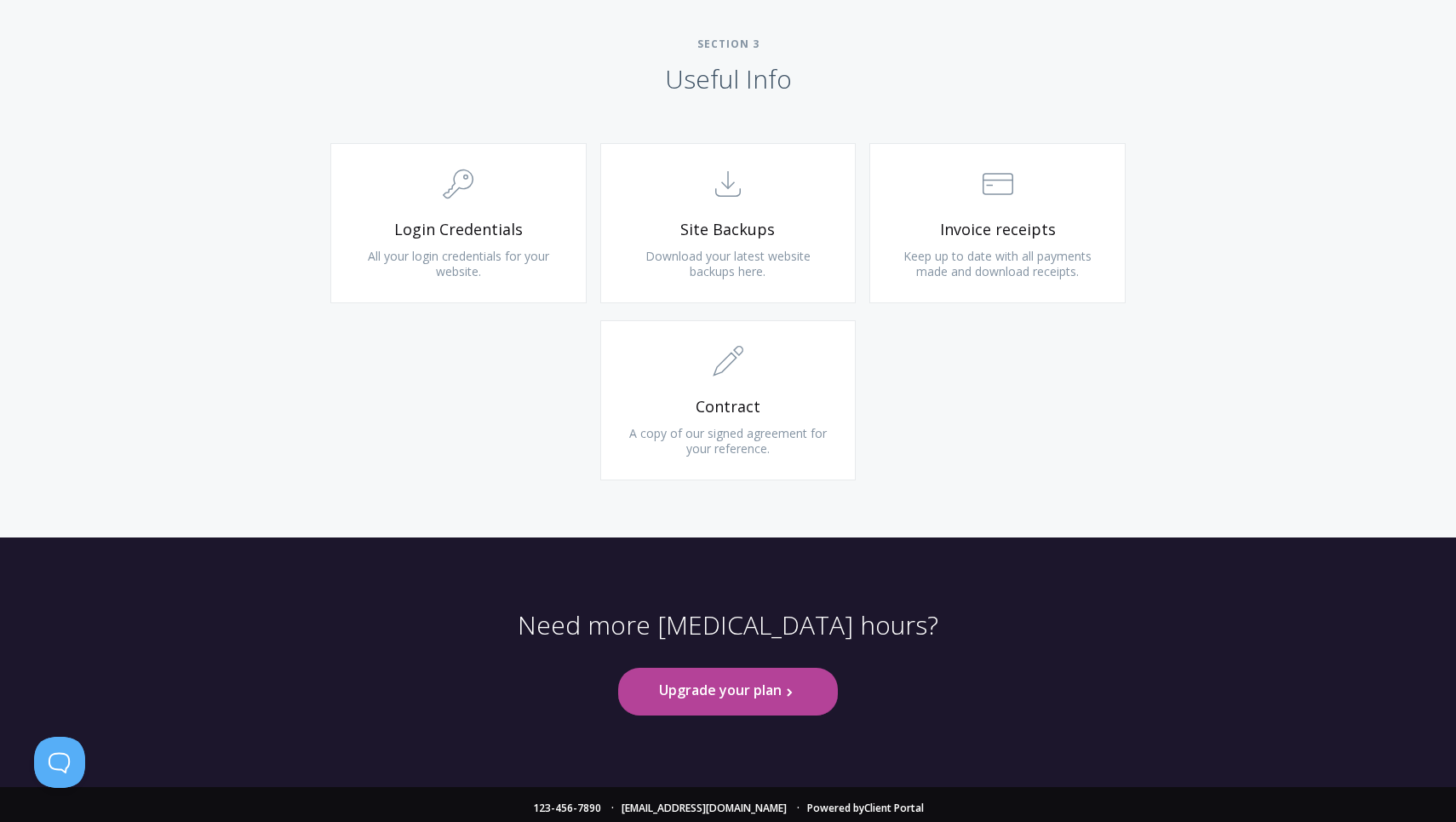
scroll to position [1592, 0]
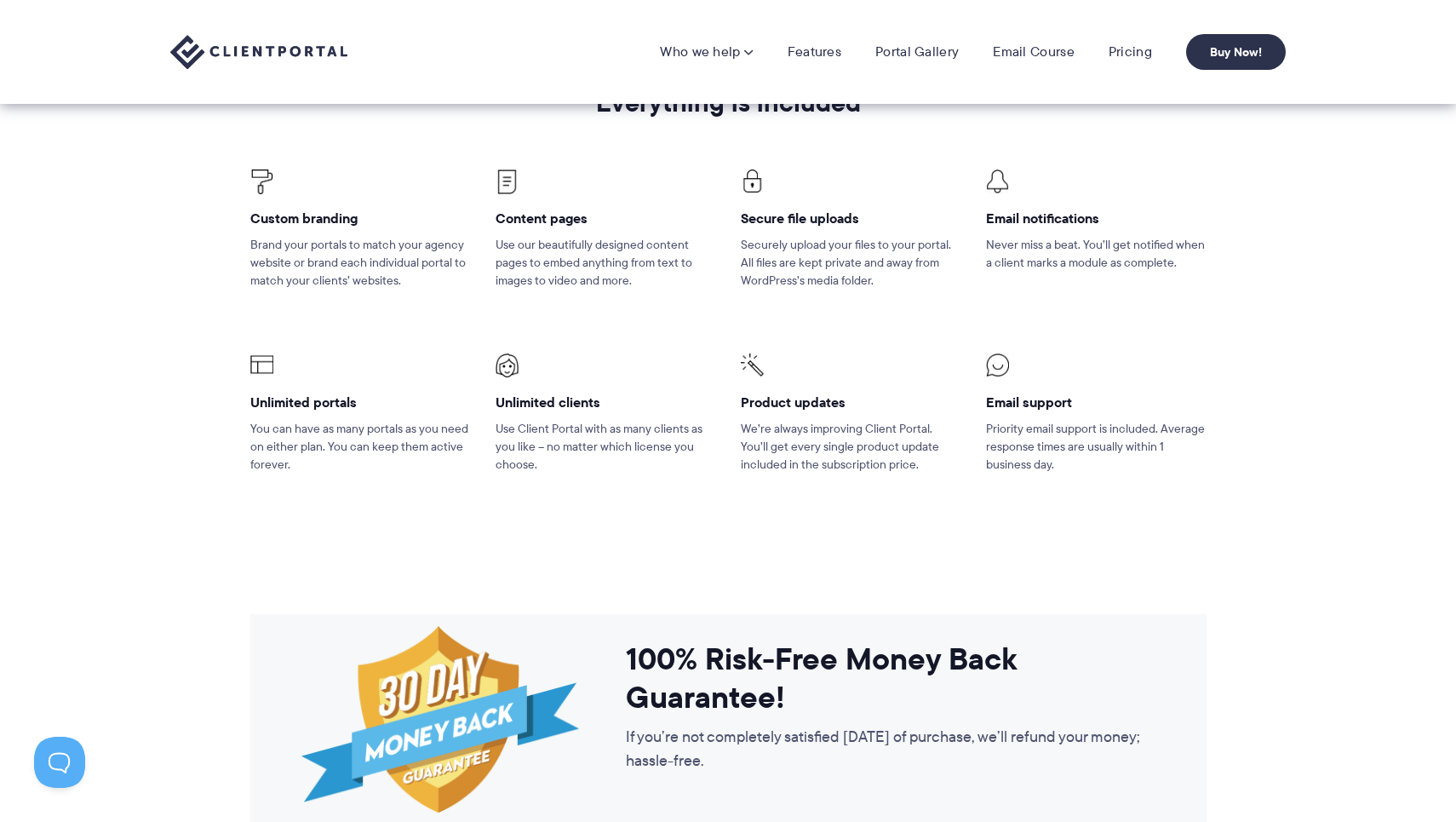
scroll to position [1087, 0]
